Goal: Navigation & Orientation: Find specific page/section

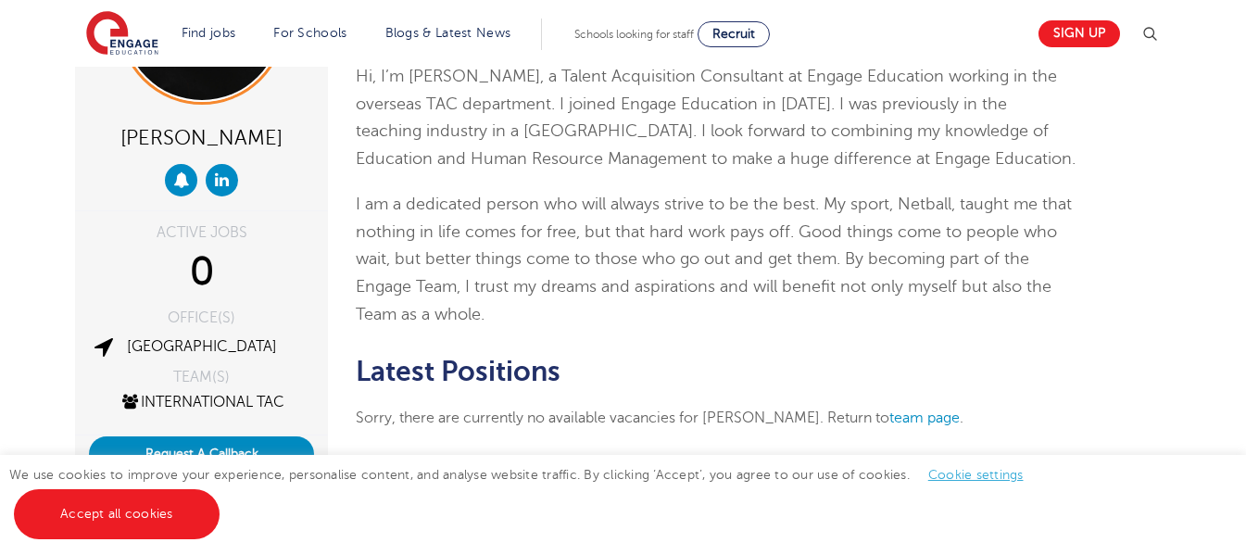
scroll to position [185, 0]
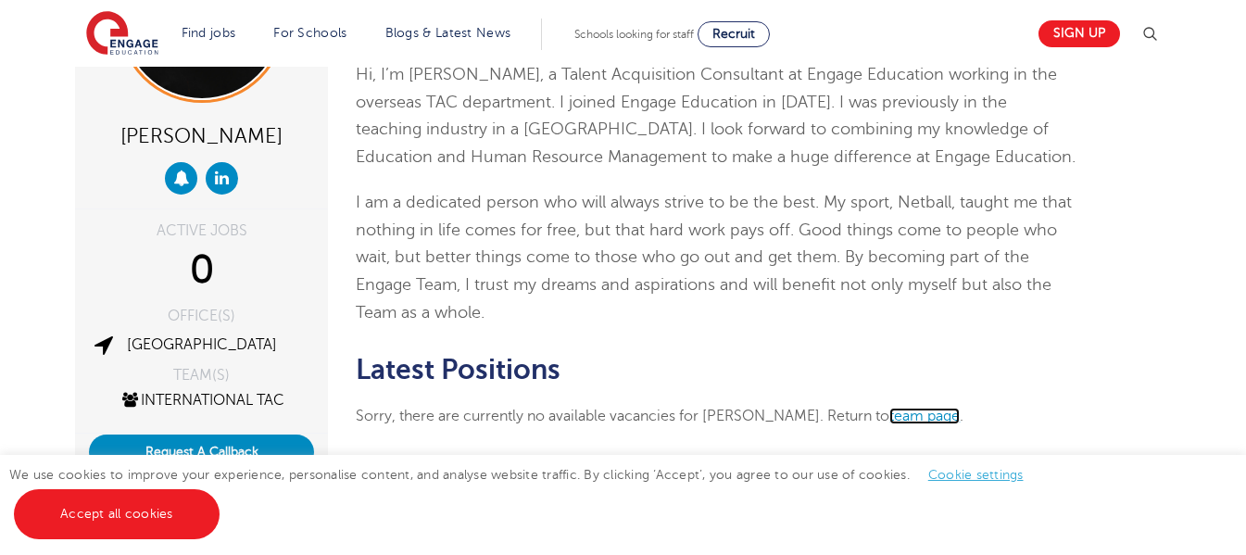
click at [934, 411] on link "team page" at bounding box center [924, 416] width 70 height 17
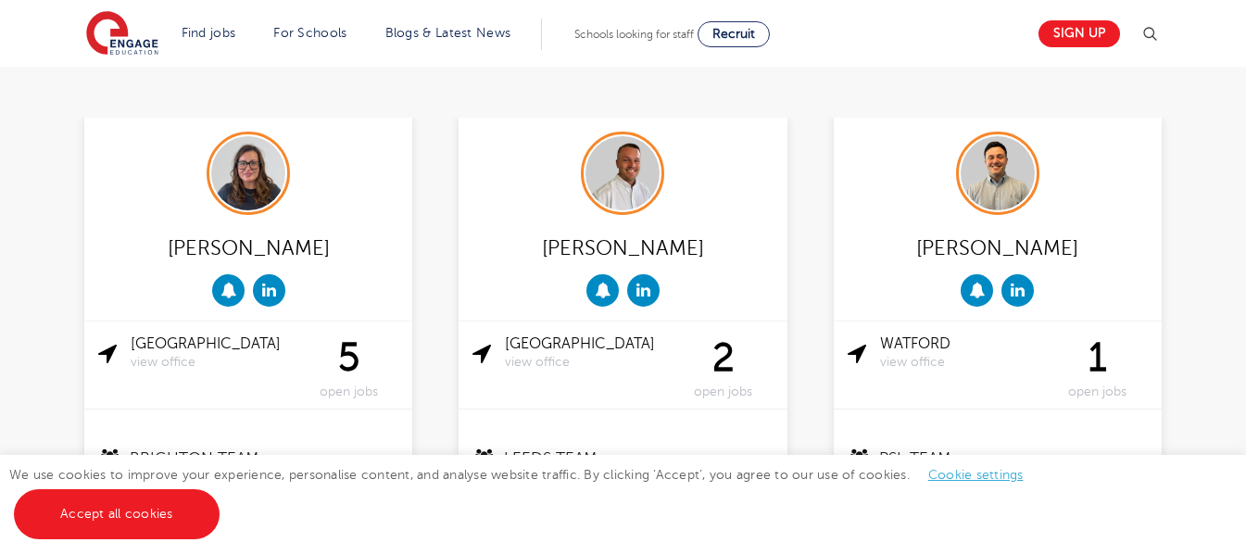
scroll to position [494, 0]
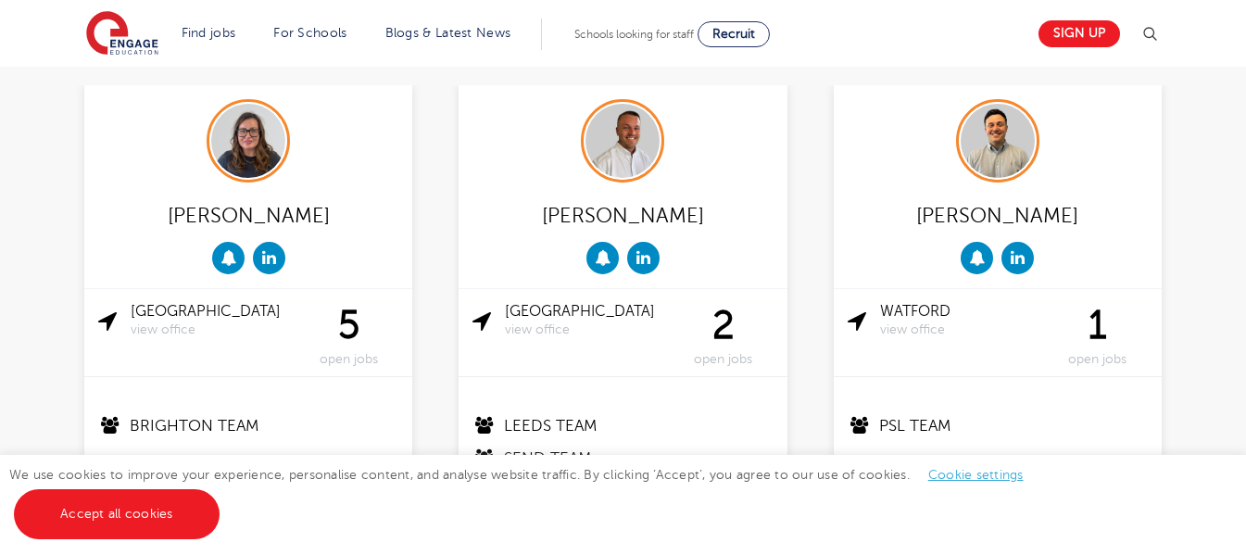
click at [159, 320] on div "Brighton view office" at bounding box center [198, 320] width 200 height 35
click at [254, 119] on img at bounding box center [248, 141] width 74 height 74
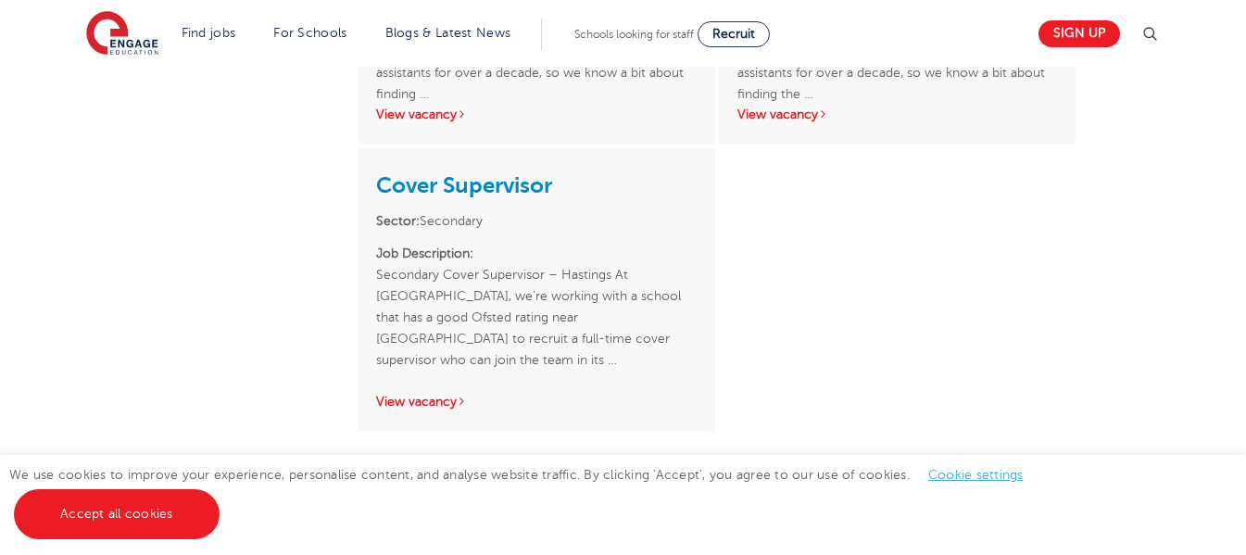
scroll to position [926, 0]
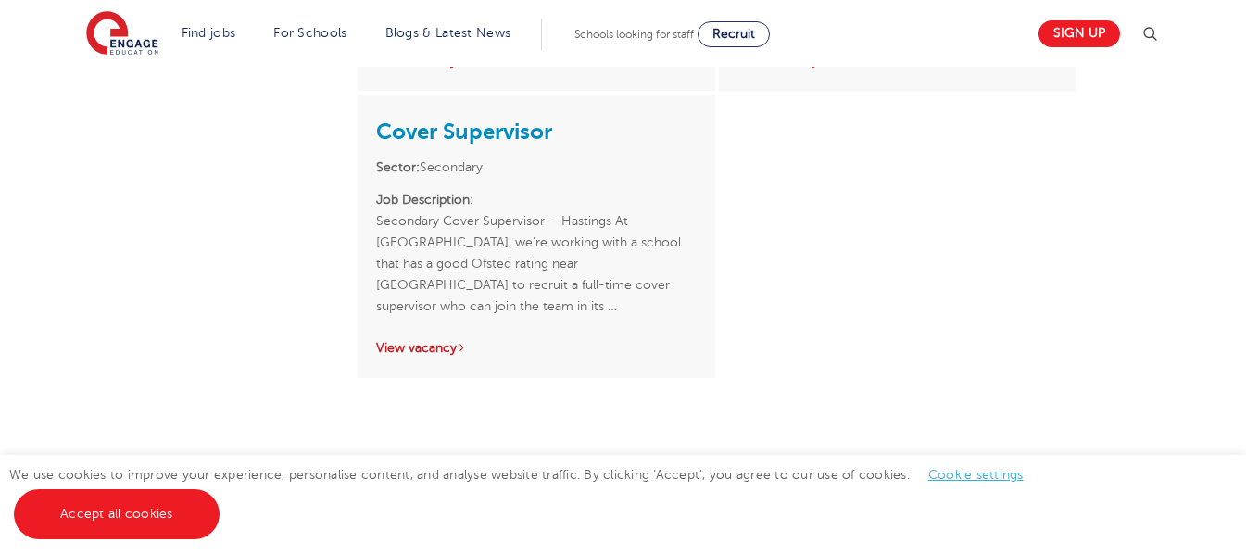
click at [448, 341] on link "View vacancy" at bounding box center [421, 348] width 91 height 14
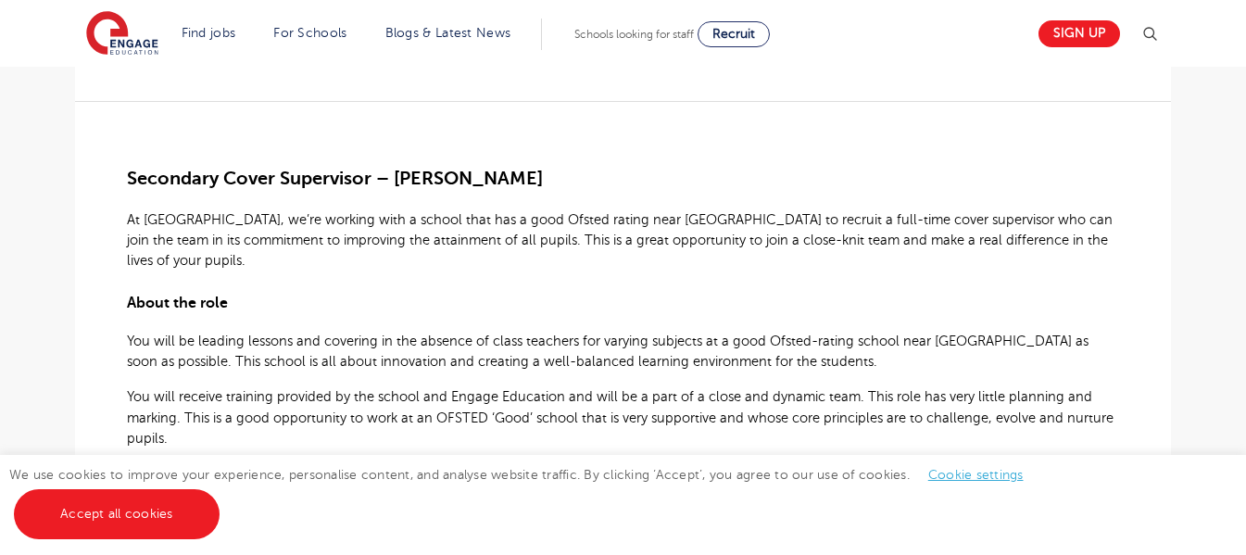
scroll to position [433, 0]
